Goal: Information Seeking & Learning: Learn about a topic

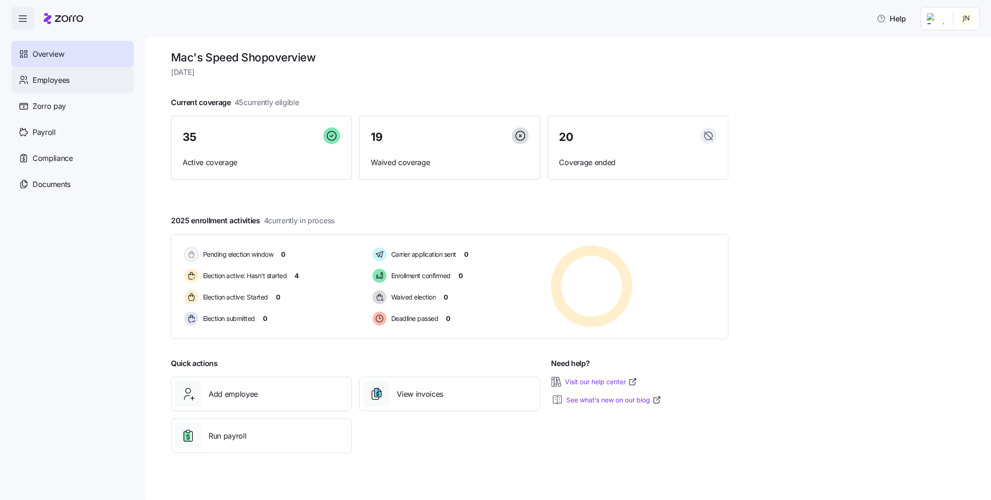
click at [59, 86] on div "Employees" at bounding box center [72, 80] width 123 height 26
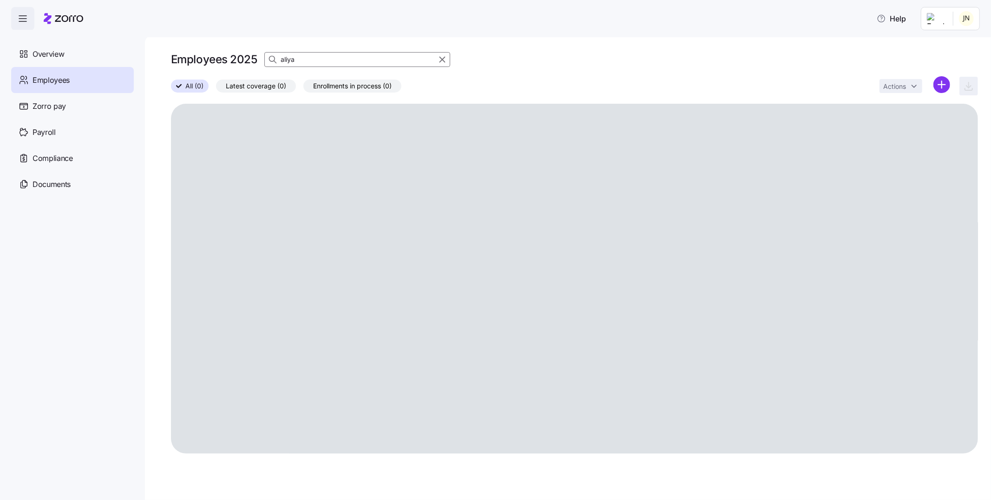
click at [300, 57] on input "aliya" at bounding box center [357, 59] width 186 height 15
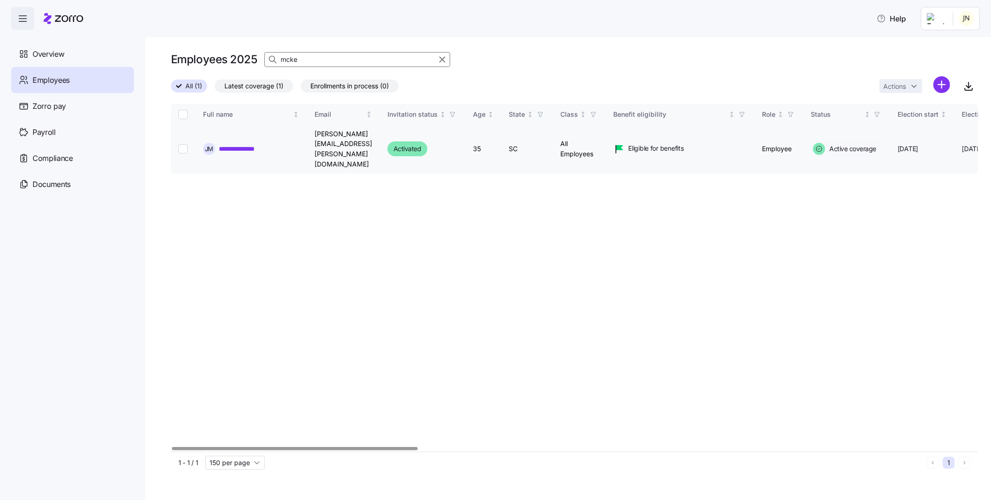
type input "mcke"
click at [254, 144] on link "**********" at bounding box center [243, 148] width 48 height 9
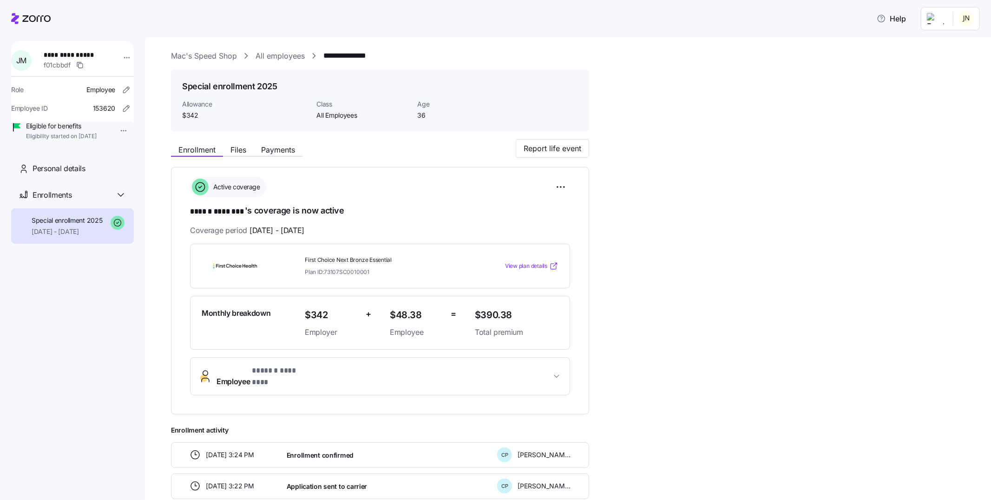
click at [533, 263] on span "View plan details" at bounding box center [526, 266] width 42 height 9
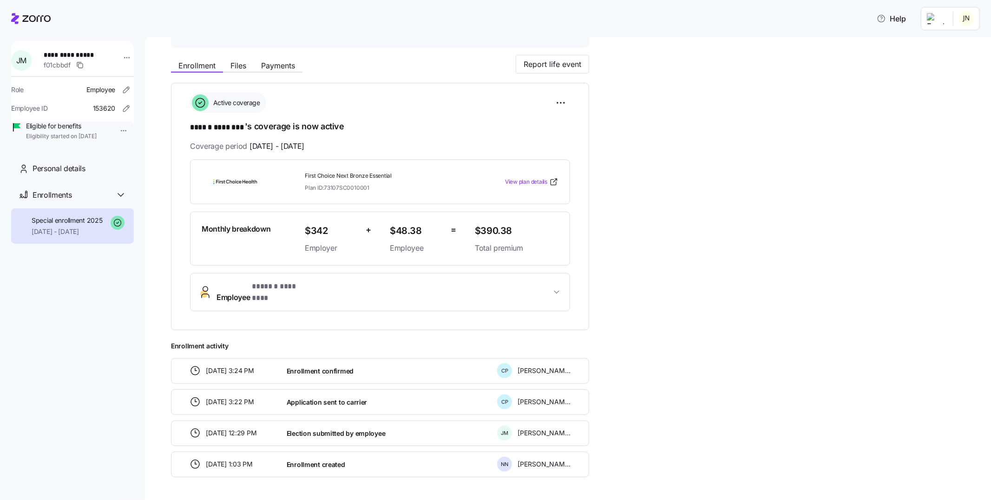
scroll to position [108, 0]
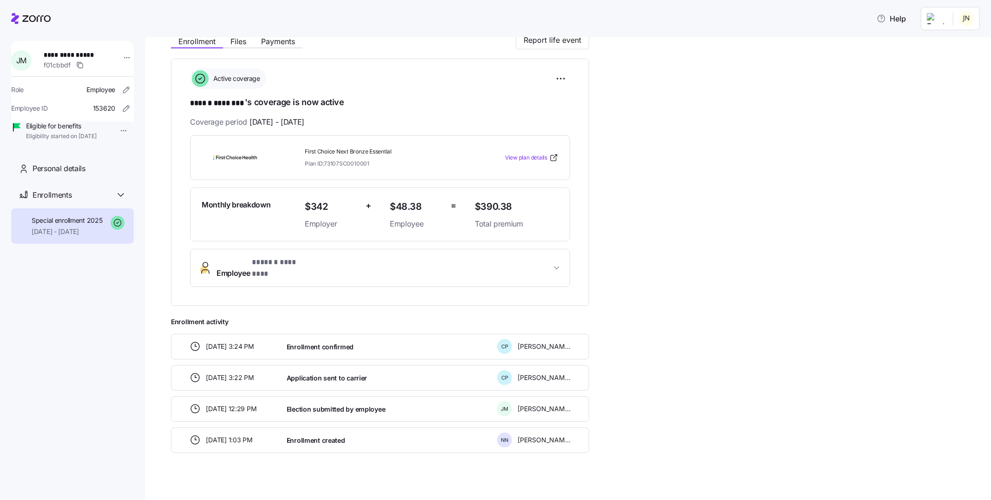
click at [372, 433] on div "Enrollment created" at bounding box center [388, 439] width 211 height 19
click at [429, 399] on div "Election submitted by employee" at bounding box center [388, 408] width 211 height 19
drag, startPoint x: 504, startPoint y: 169, endPoint x: 360, endPoint y: 156, distance: 144.2
click at [503, 169] on div "First Choice Next Bronze Essential Plan ID: 73107SC0010001 View plan details" at bounding box center [380, 157] width 380 height 45
click at [316, 152] on span "First Choice Next Bronze Essential" at bounding box center [386, 152] width 163 height 8
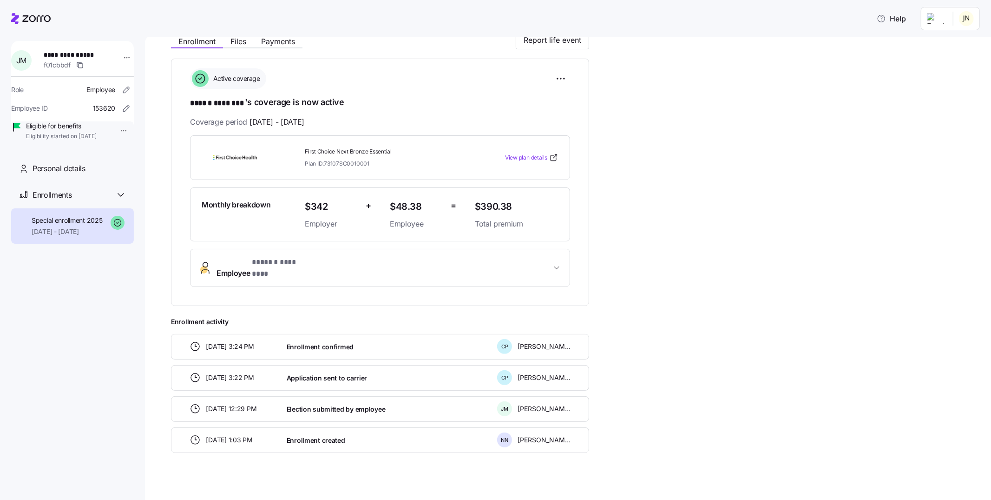
click at [225, 155] on img at bounding box center [235, 157] width 67 height 21
click at [336, 151] on span "First Choice Next Bronze Essential" at bounding box center [386, 152] width 163 height 8
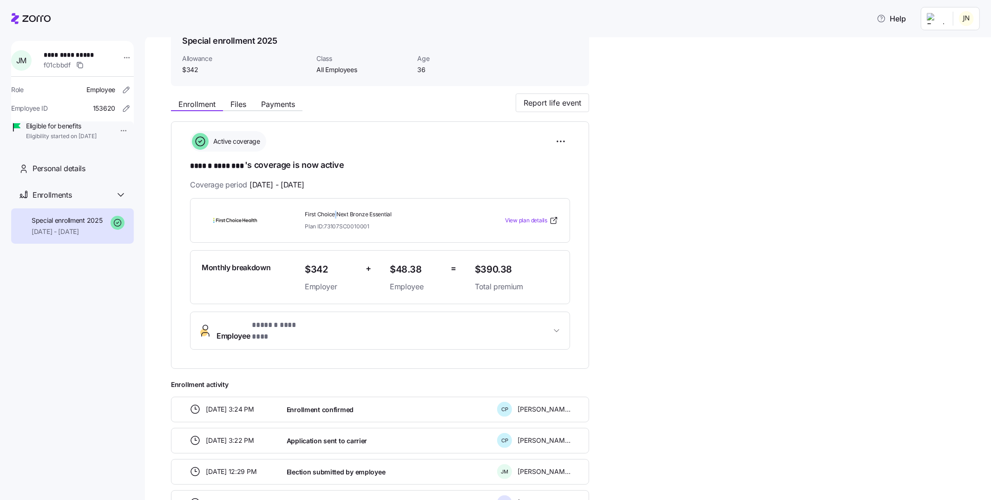
scroll to position [0, 0]
